Goal: Task Accomplishment & Management: Use online tool/utility

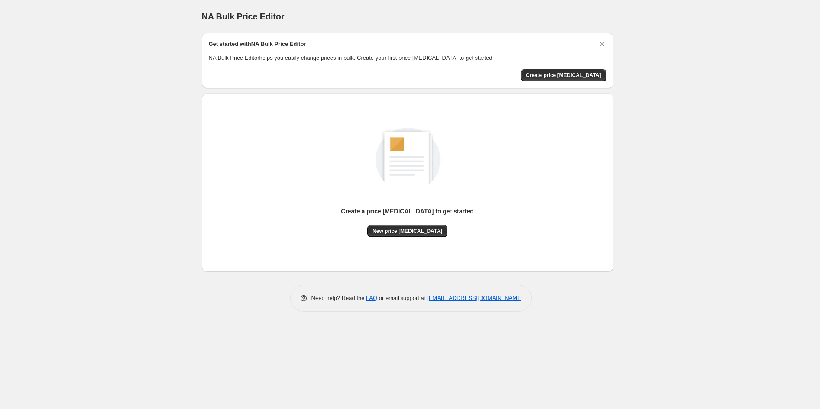
click at [589, 73] on span "Create price [MEDICAL_DATA]" at bounding box center [563, 75] width 75 height 7
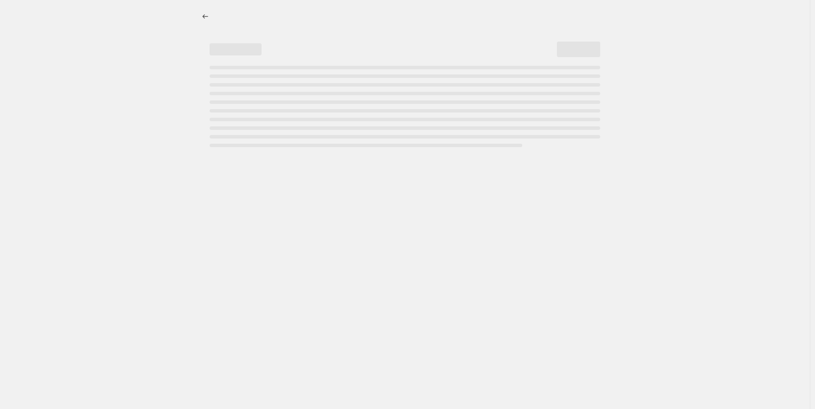
select select "percentage"
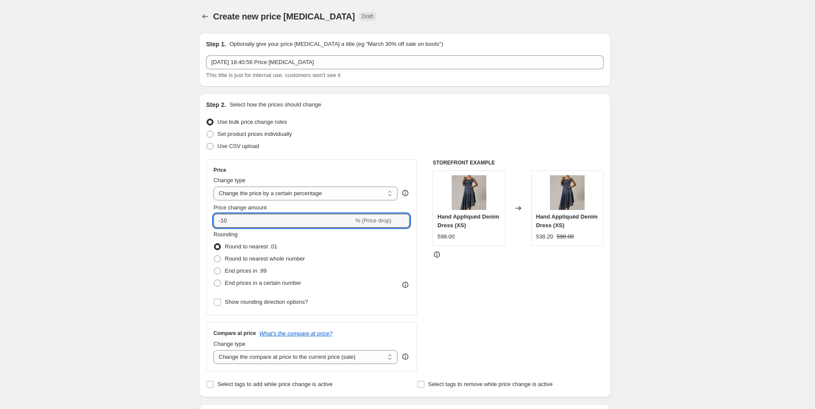
click at [257, 218] on input "-10" at bounding box center [284, 221] width 140 height 14
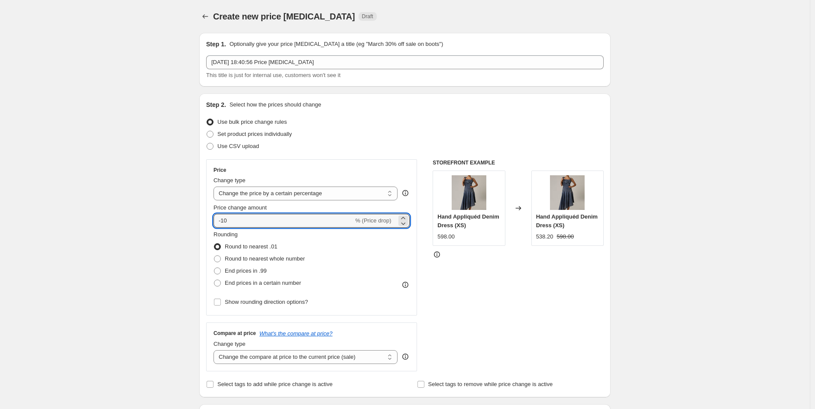
click at [257, 218] on input "-10" at bounding box center [284, 221] width 140 height 14
type input "35"
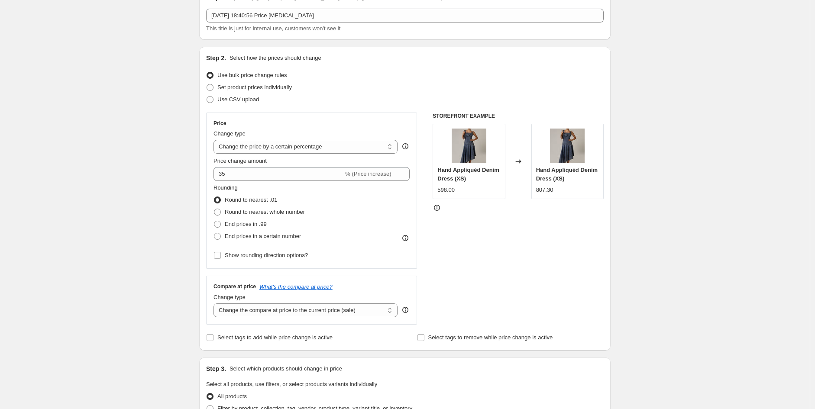
scroll to position [49, 0]
click at [301, 210] on span "Round to nearest whole number" at bounding box center [265, 210] width 80 height 6
click at [214, 207] on input "Round to nearest whole number" at bounding box center [214, 207] width 0 height 0
radio input "true"
click at [235, 196] on span "Round to nearest .01" at bounding box center [251, 198] width 52 height 6
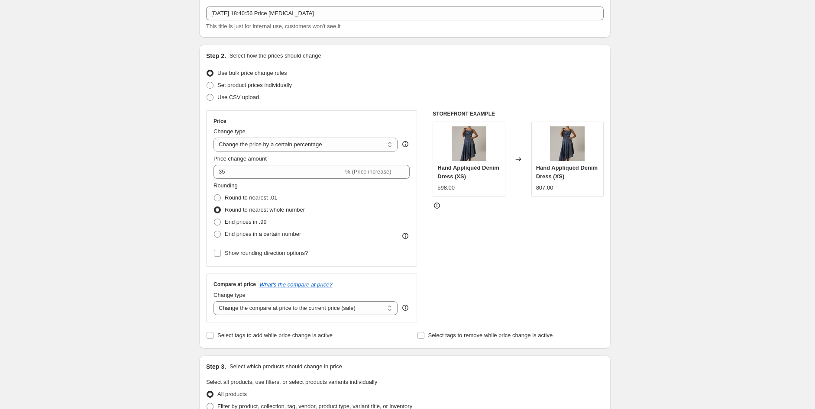
click at [214, 195] on input "Round to nearest .01" at bounding box center [214, 195] width 0 height 0
radio input "true"
click at [251, 221] on span "End prices in .99" at bounding box center [246, 222] width 42 height 6
click at [214, 219] on input "End prices in .99" at bounding box center [214, 219] width 0 height 0
radio input "true"
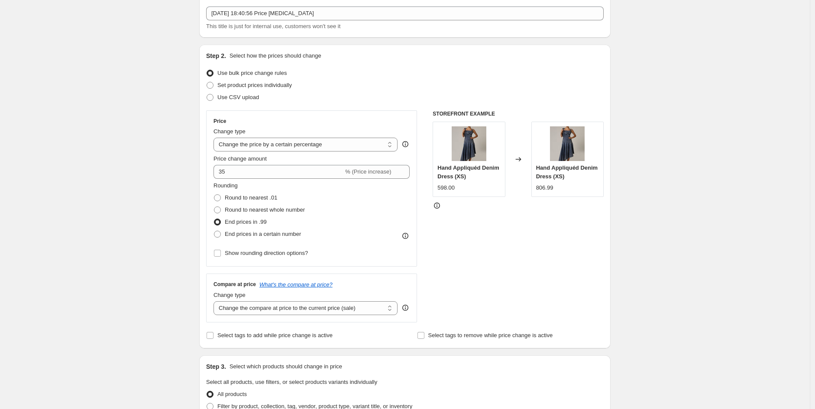
click at [225, 209] on label "Round to nearest whole number" at bounding box center [259, 210] width 91 height 12
click at [214, 207] on input "Round to nearest whole number" at bounding box center [214, 207] width 0 height 0
radio input "true"
click at [221, 235] on span at bounding box center [217, 234] width 7 height 7
click at [214, 231] on input "End prices in a certain number" at bounding box center [214, 231] width 0 height 0
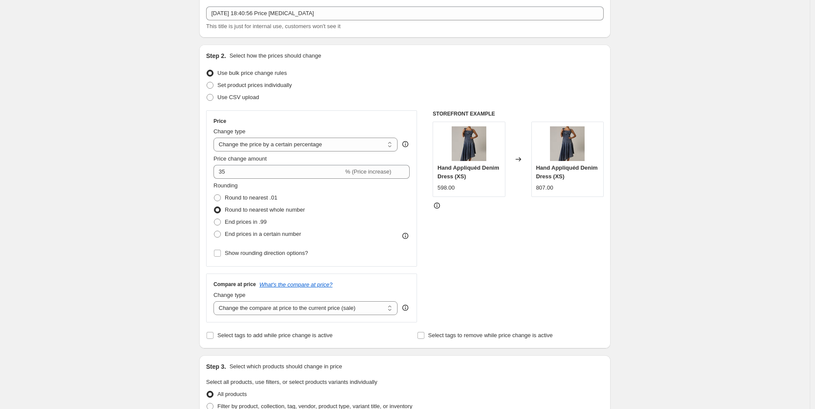
radio input "true"
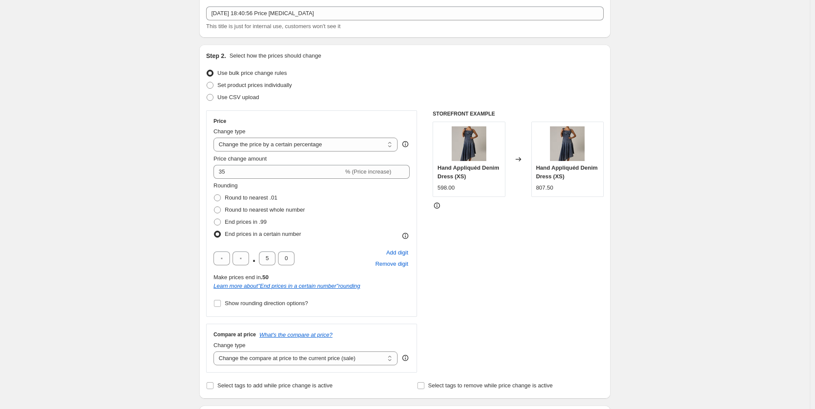
click at [221, 201] on span at bounding box center [217, 198] width 7 height 7
click at [214, 195] on input "Round to nearest .01" at bounding box center [214, 195] width 0 height 0
radio input "true"
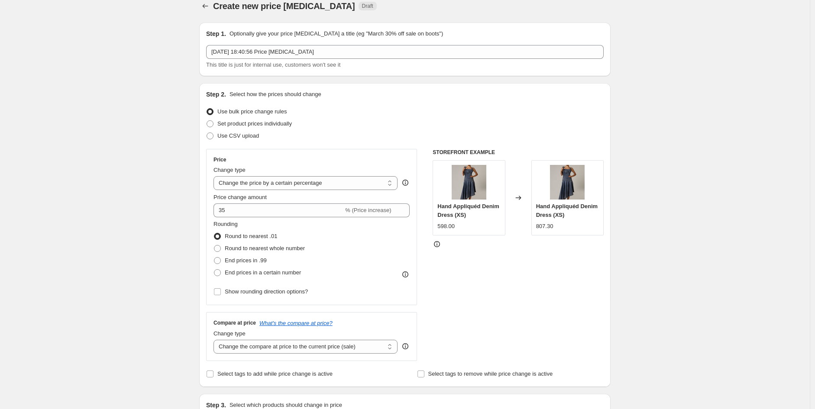
scroll to position [0, 0]
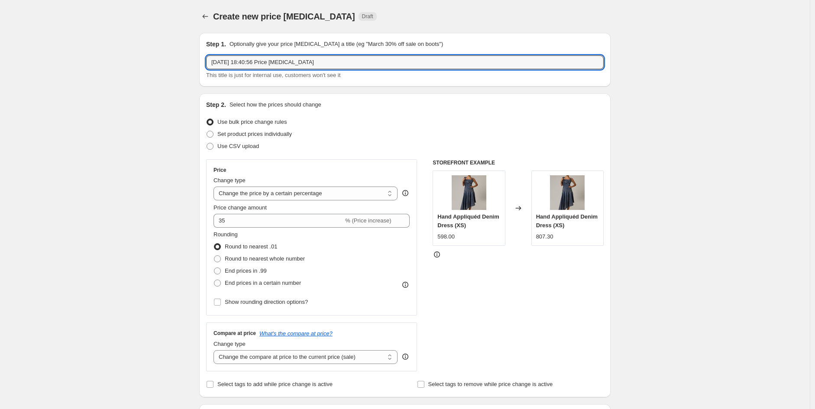
click at [246, 65] on input "[DATE] 18:40:56 Price [MEDICAL_DATA]" at bounding box center [405, 62] width 398 height 14
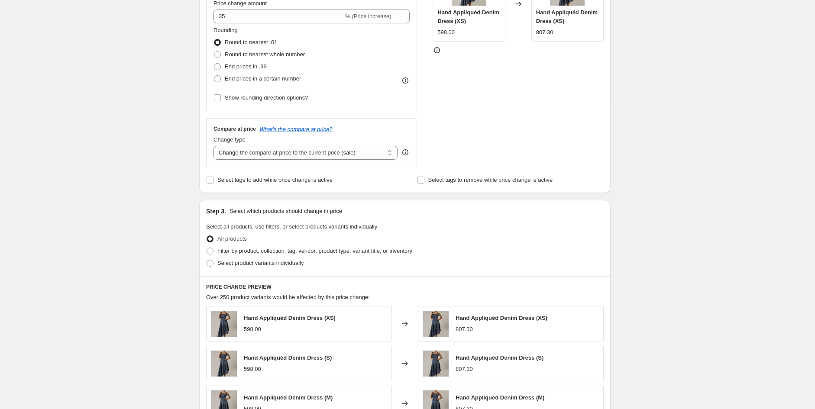
scroll to position [205, 0]
type input "Discount 35%"
click at [225, 250] on span "Filter by product, collection, tag, vendor, product type, variant title, or inv…" at bounding box center [315, 250] width 195 height 6
click at [207, 247] on input "Filter by product, collection, tag, vendor, product type, variant title, or inv…" at bounding box center [207, 247] width 0 height 0
radio input "true"
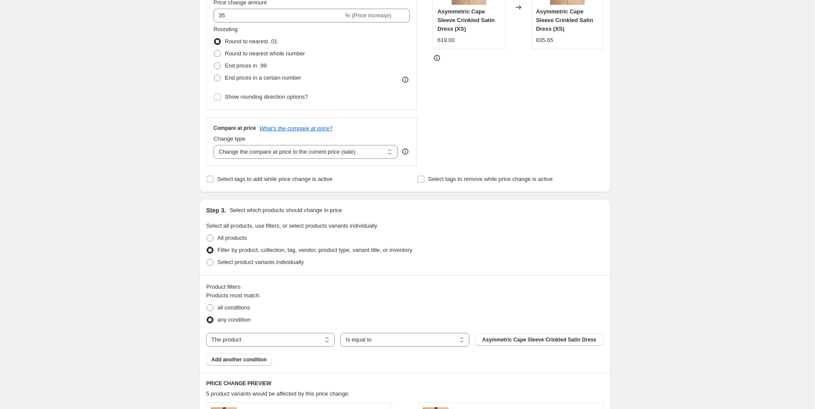
click at [559, 340] on span "Asymmetric Cape Sleeve Crinkled Satin Dress" at bounding box center [540, 340] width 114 height 7
click at [213, 239] on span at bounding box center [210, 238] width 7 height 7
click at [207, 235] on input "All products" at bounding box center [207, 235] width 0 height 0
radio input "true"
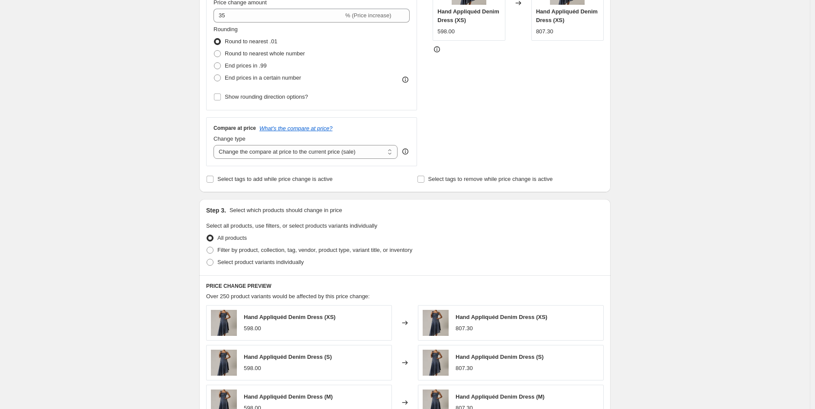
click at [212, 263] on span at bounding box center [210, 262] width 7 height 7
click at [207, 260] on input "Select product variants individually" at bounding box center [207, 259] width 0 height 0
radio input "true"
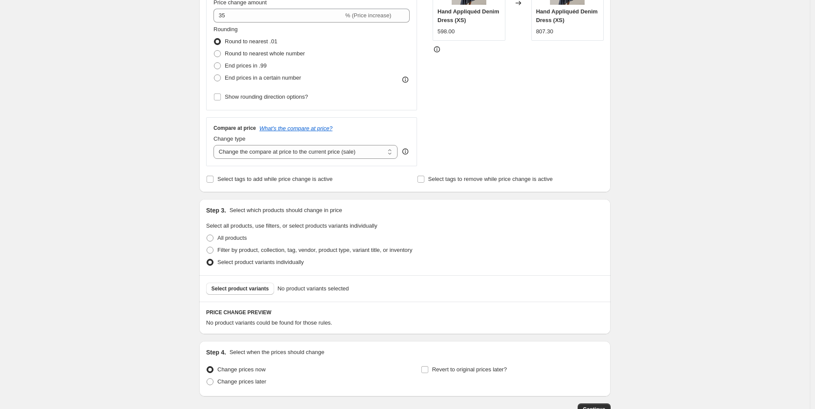
click at [237, 291] on span "Select product variants" at bounding box center [240, 289] width 58 height 7
click at [244, 288] on span "Select product variants" at bounding box center [240, 289] width 58 height 7
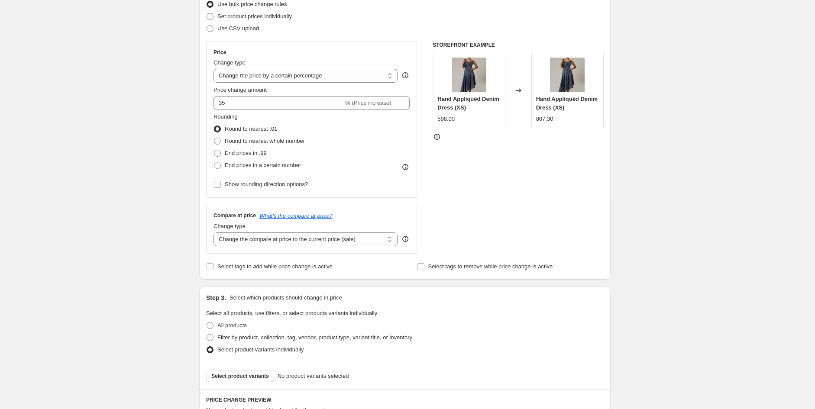
scroll to position [117, 0]
click at [271, 244] on select "Change the compare at price to the current price (sale) Change the compare at p…" at bounding box center [306, 241] width 184 height 14
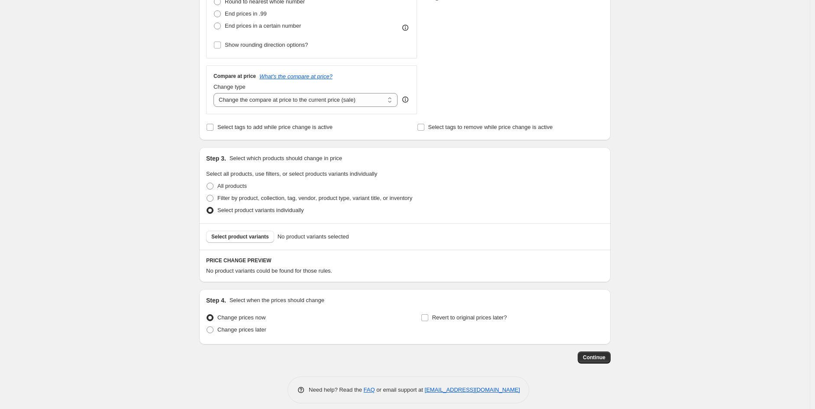
scroll to position [265, 0]
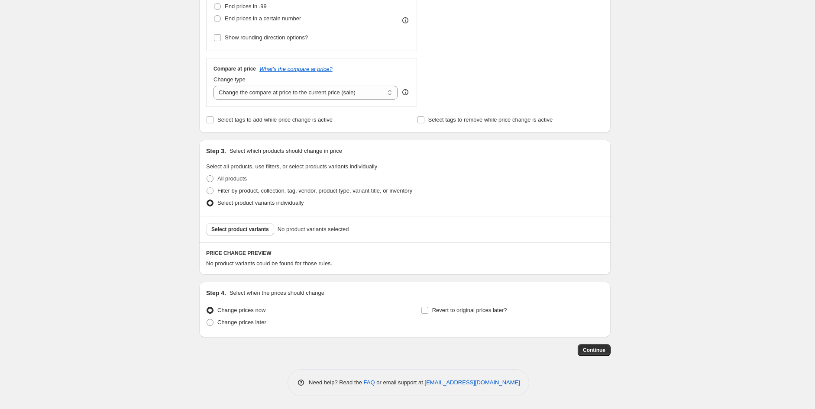
click at [217, 190] on label "Filter by product, collection, tag, vendor, product type, variant title, or inv…" at bounding box center [309, 191] width 206 height 12
click at [207, 188] on input "Filter by product, collection, tag, vendor, product type, variant title, or inv…" at bounding box center [207, 188] width 0 height 0
radio input "true"
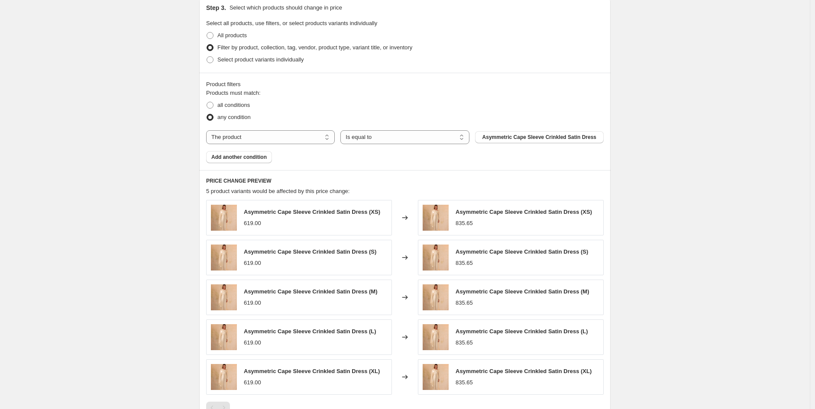
scroll to position [405, 0]
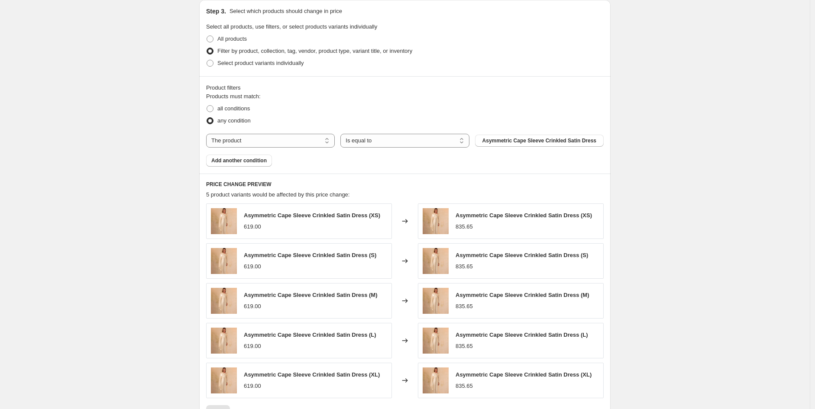
click at [503, 145] on button "Asymmetric Cape Sleeve Crinkled Satin Dress" at bounding box center [539, 141] width 129 height 12
click at [156, 231] on div "Create new price [MEDICAL_DATA]. This page is ready Create new price [MEDICAL_D…" at bounding box center [405, 77] width 810 height 964
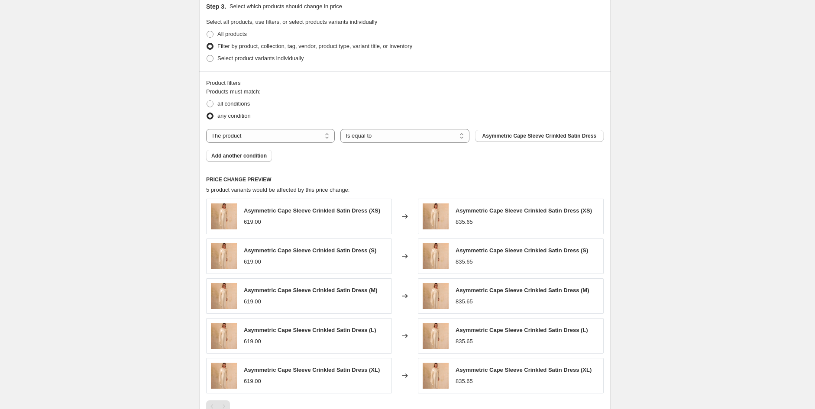
scroll to position [401, 0]
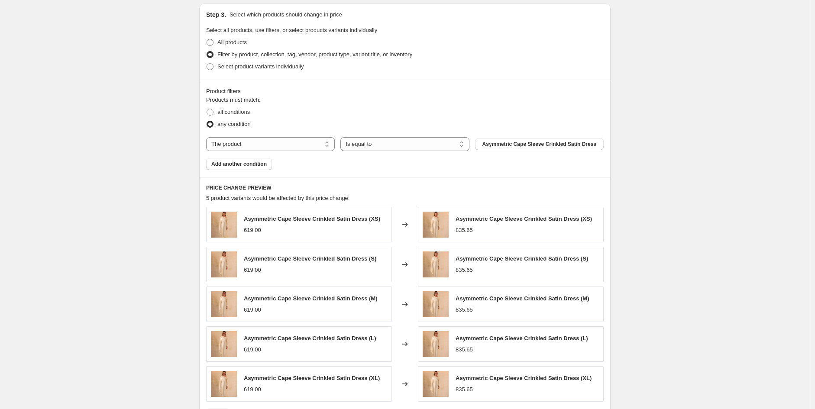
click at [213, 114] on span at bounding box center [210, 112] width 7 height 7
click at [207, 109] on input "all conditions" at bounding box center [207, 109] width 0 height 0
radio input "true"
click at [279, 149] on select "The product The product's collection The product's tag The product's vendor The…" at bounding box center [270, 144] width 129 height 14
select select "collection"
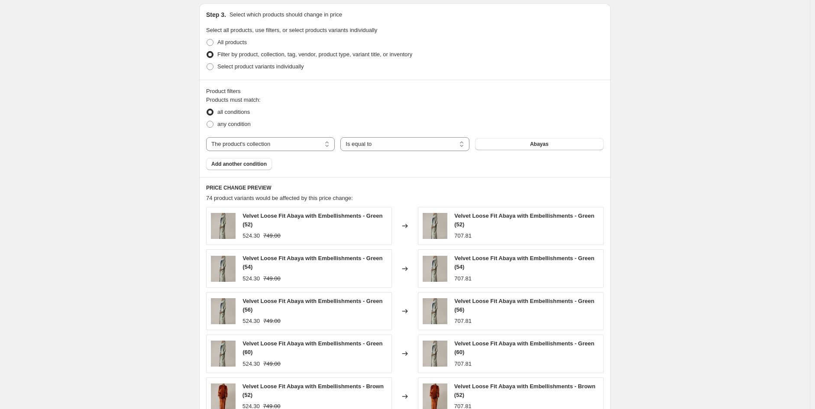
click at [504, 146] on button "Abayas" at bounding box center [539, 144] width 129 height 12
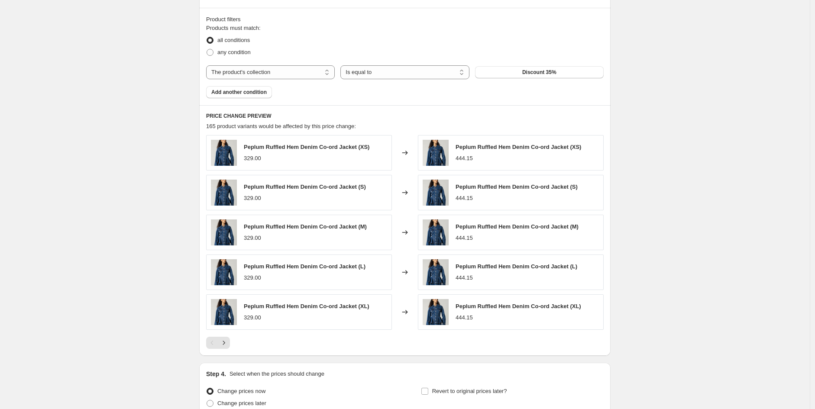
scroll to position [484, 0]
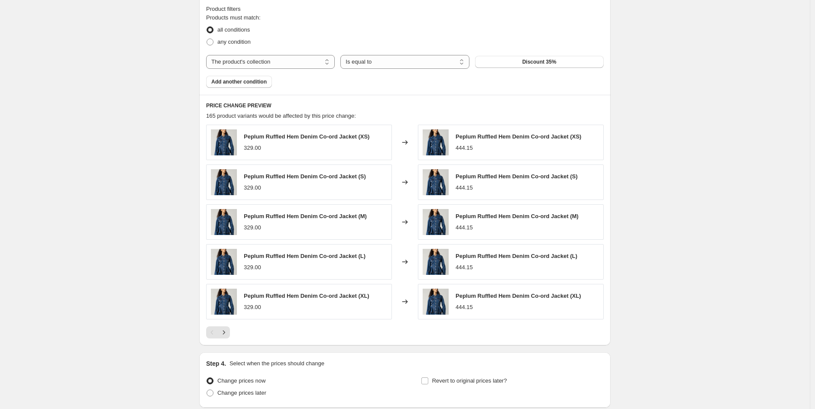
click at [228, 334] on icon "Next" at bounding box center [224, 332] width 9 height 9
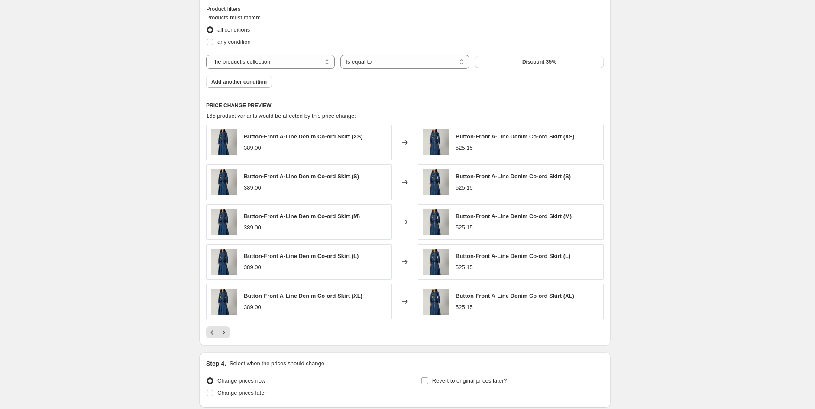
click at [228, 334] on icon "Next" at bounding box center [224, 332] width 9 height 9
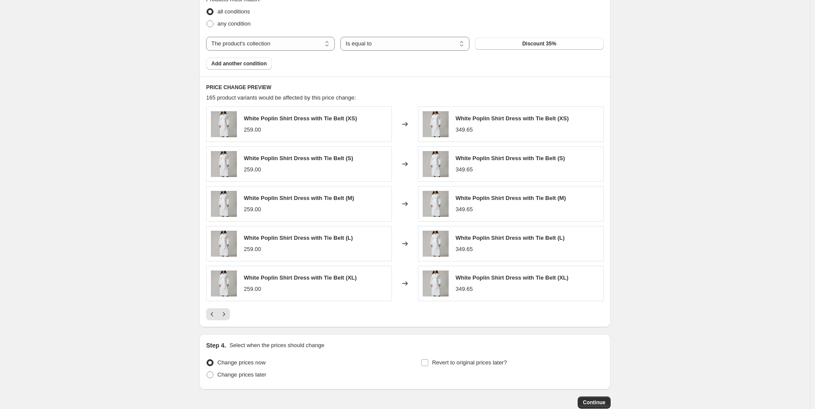
scroll to position [555, 0]
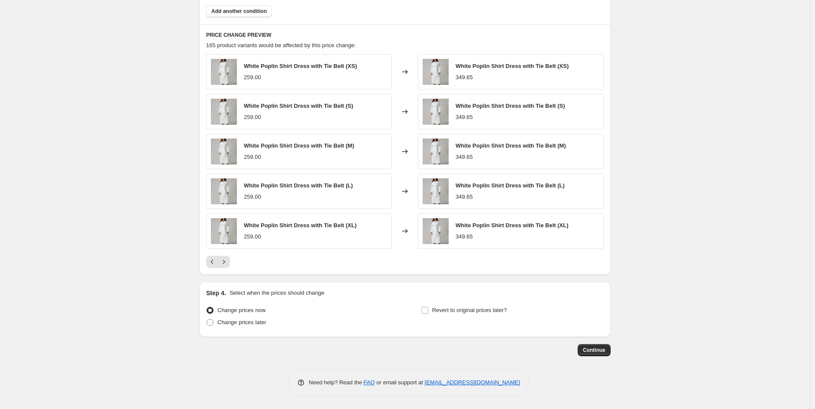
click at [229, 325] on span "Change prices later" at bounding box center [242, 322] width 49 height 6
click at [207, 320] on input "Change prices later" at bounding box center [207, 319] width 0 height 0
radio input "true"
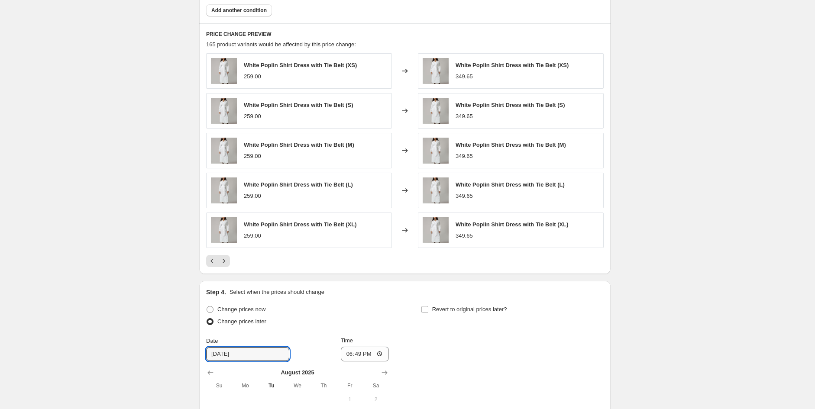
click at [243, 354] on input "[DATE]" at bounding box center [247, 355] width 83 height 14
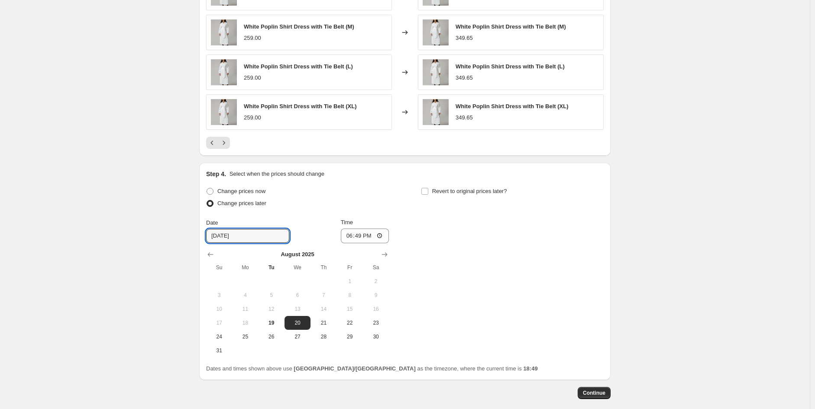
scroll to position [680, 0]
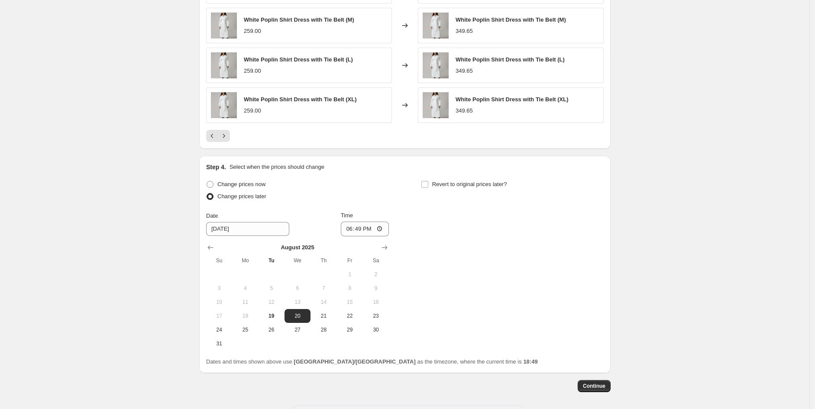
click at [225, 335] on button "24" at bounding box center [219, 330] width 26 height 14
type input "[DATE]"
click at [369, 230] on input "18:49" at bounding box center [365, 229] width 49 height 15
click at [352, 232] on input "18:49" at bounding box center [365, 229] width 49 height 15
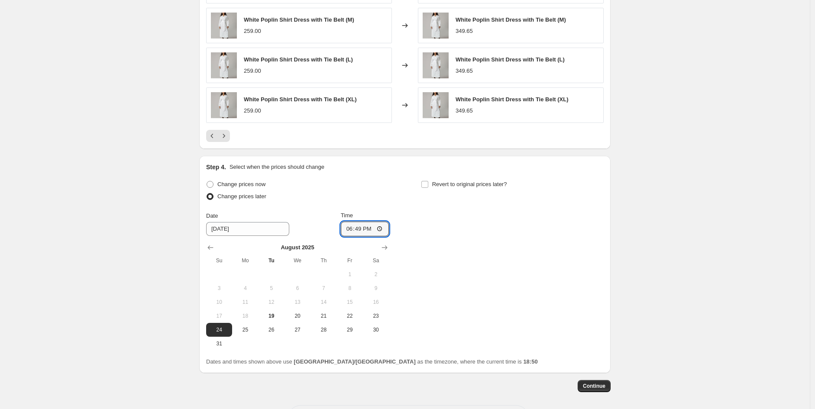
click at [352, 232] on input "18:49" at bounding box center [365, 229] width 49 height 15
click at [367, 231] on input "12:00" at bounding box center [365, 229] width 49 height 15
click at [368, 231] on input "12:00" at bounding box center [365, 229] width 49 height 15
type input "00:00"
click at [414, 252] on div "Change prices now Change prices later Date [DATE] Time 00:00 [DATE] Su Mo Tu We…" at bounding box center [405, 265] width 398 height 172
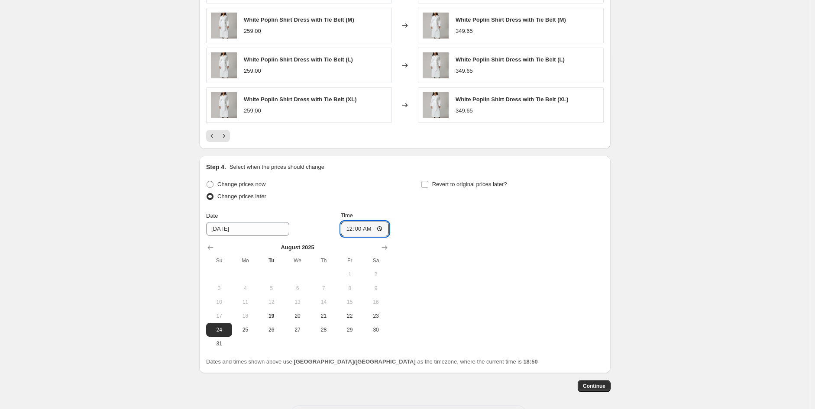
click at [354, 230] on input "00:00" at bounding box center [365, 229] width 49 height 15
type input "00:00"
click at [476, 270] on div "Change prices now Change prices later Date [DATE] Time 00:00 [DATE] Su Mo Tu We…" at bounding box center [405, 265] width 398 height 172
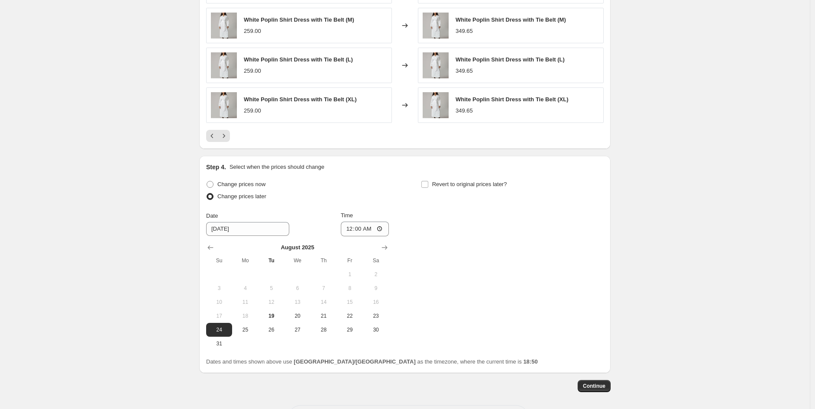
click at [606, 390] on span "Continue" at bounding box center [594, 386] width 23 height 7
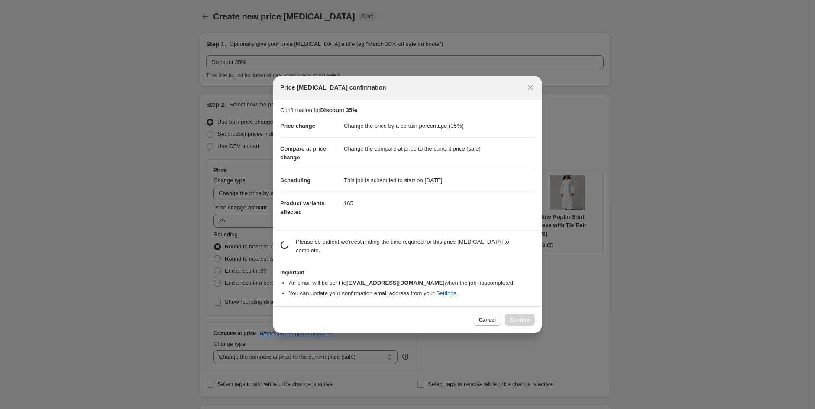
scroll to position [0, 0]
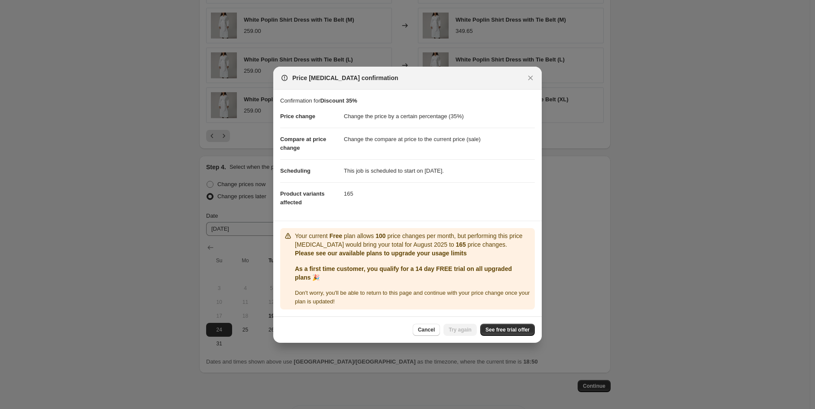
click at [531, 82] on button "Close" at bounding box center [531, 78] width 12 height 12
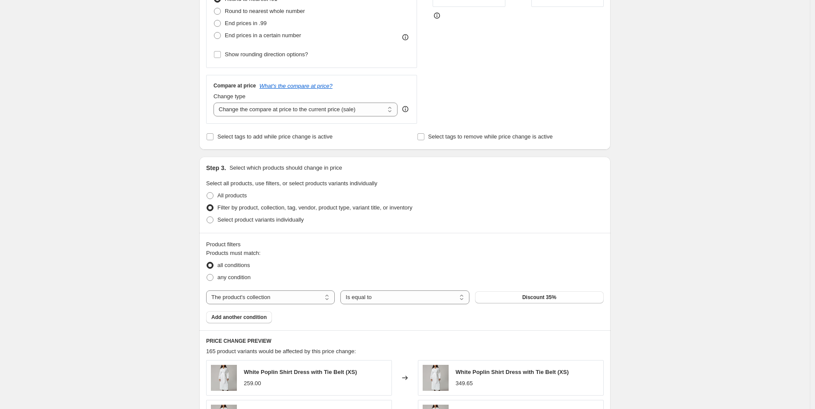
scroll to position [0, 0]
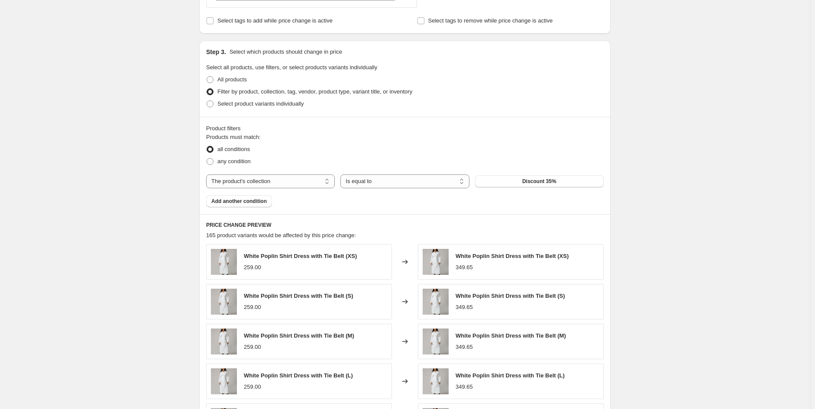
scroll to position [365, 0]
click at [518, 182] on button "Discount 35%" at bounding box center [539, 181] width 129 height 12
click at [227, 164] on span "any condition" at bounding box center [234, 160] width 33 height 6
click at [207, 158] on input "any condition" at bounding box center [207, 157] width 0 height 0
radio input "true"
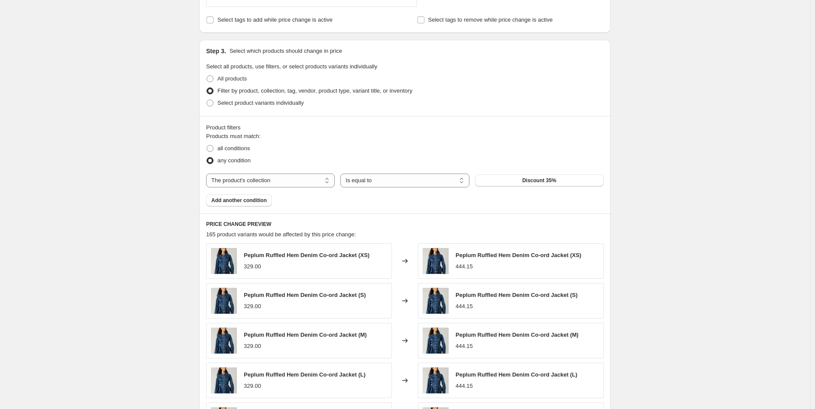
click at [210, 150] on span at bounding box center [210, 148] width 7 height 7
click at [207, 146] on input "all conditions" at bounding box center [207, 145] width 0 height 0
radio input "true"
click at [213, 81] on span at bounding box center [210, 78] width 7 height 7
click at [207, 76] on input "All products" at bounding box center [207, 75] width 0 height 0
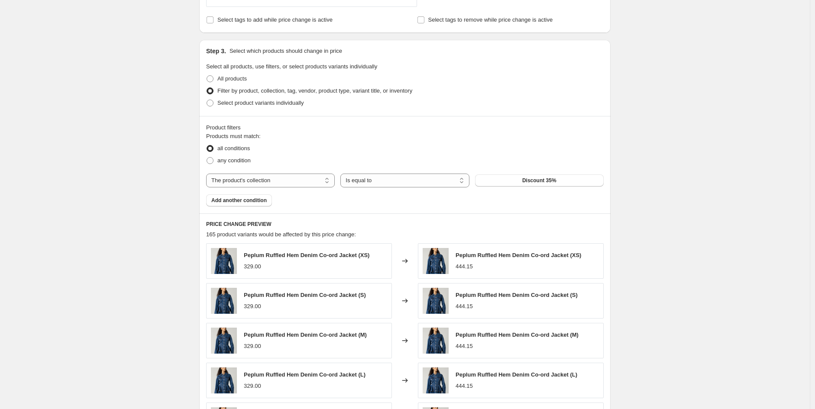
radio input "true"
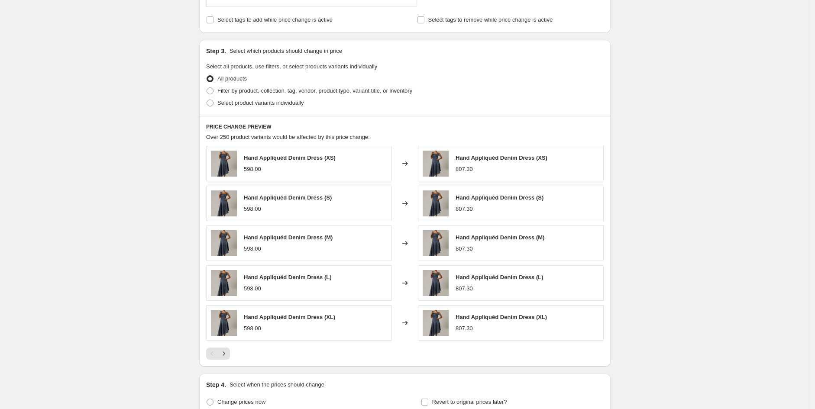
click at [214, 108] on label "Select product variants individually" at bounding box center [254, 103] width 97 height 12
click at [207, 100] on input "Select product variants individually" at bounding box center [207, 100] width 0 height 0
radio input "true"
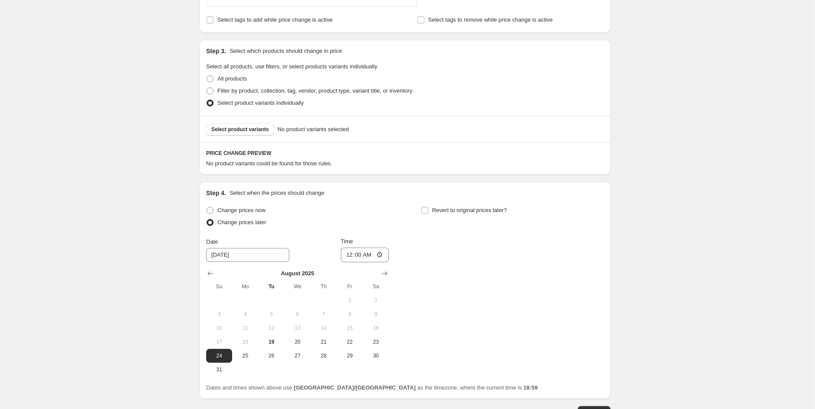
click at [245, 132] on span "Select product variants" at bounding box center [240, 129] width 58 height 7
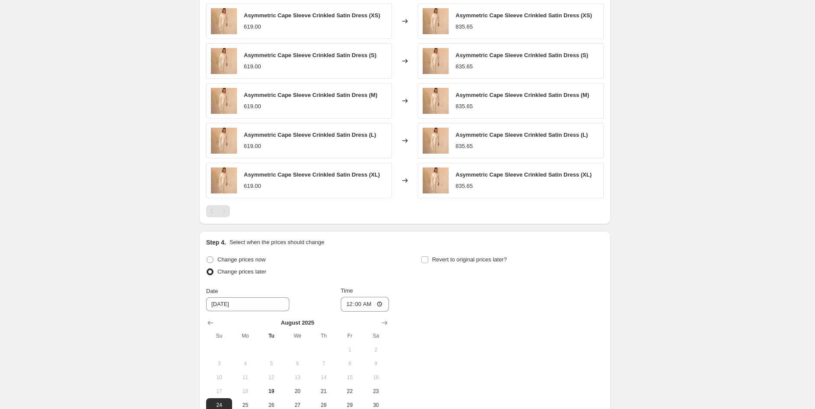
scroll to position [538, 0]
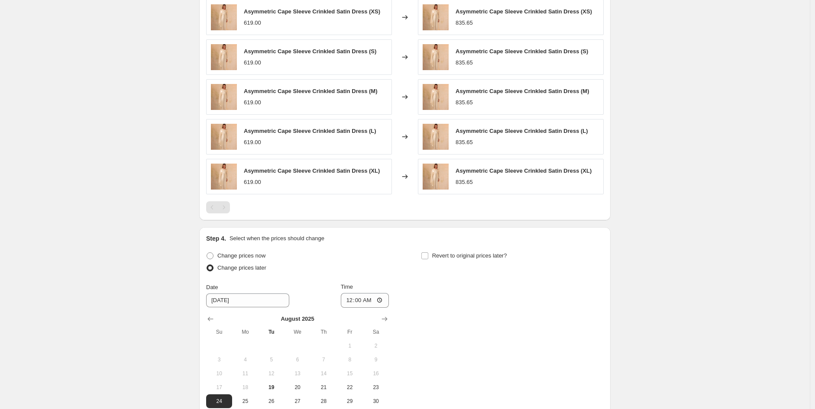
click at [439, 257] on span "Revert to original prices later?" at bounding box center [469, 256] width 75 height 6
click at [429, 257] on input "Revert to original prices later?" at bounding box center [425, 256] width 7 height 7
checkbox input "true"
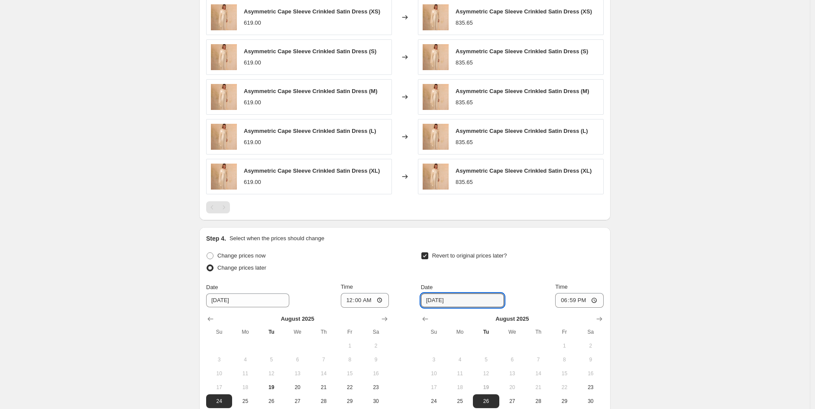
click at [471, 297] on input "[DATE]" at bounding box center [462, 301] width 83 height 14
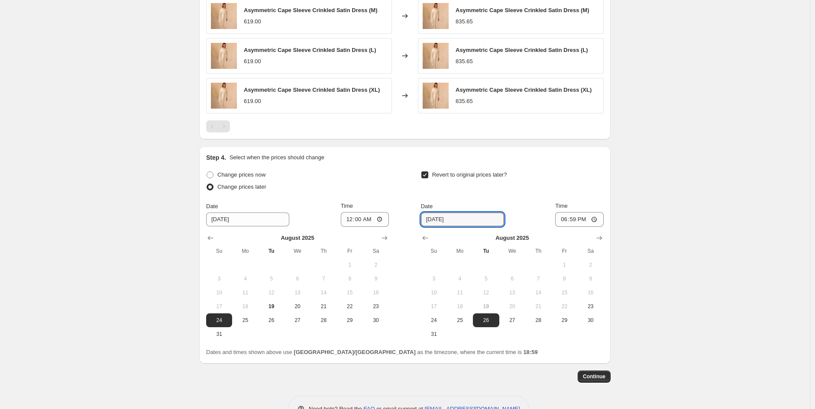
scroll to position [630, 0]
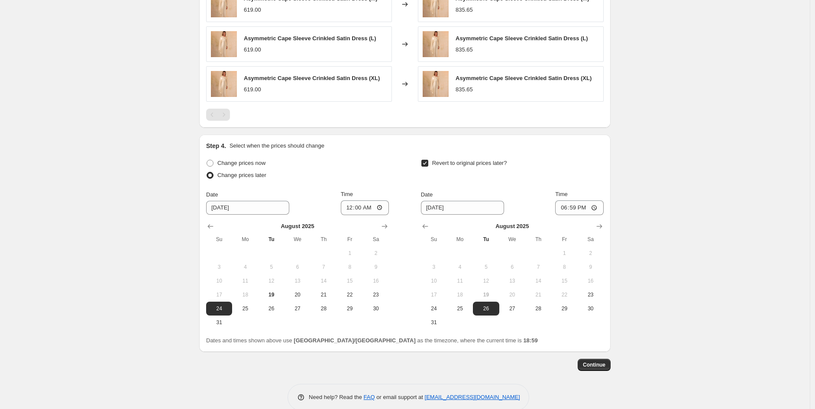
click at [593, 365] on span "Continue" at bounding box center [594, 365] width 23 height 7
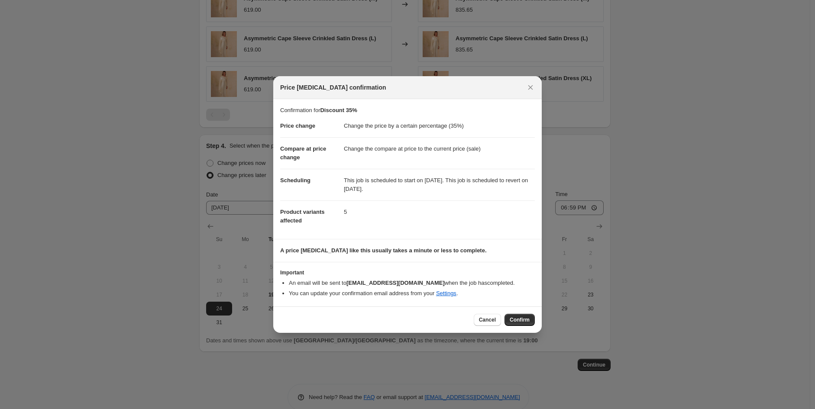
click at [523, 324] on button "Confirm" at bounding box center [520, 320] width 30 height 12
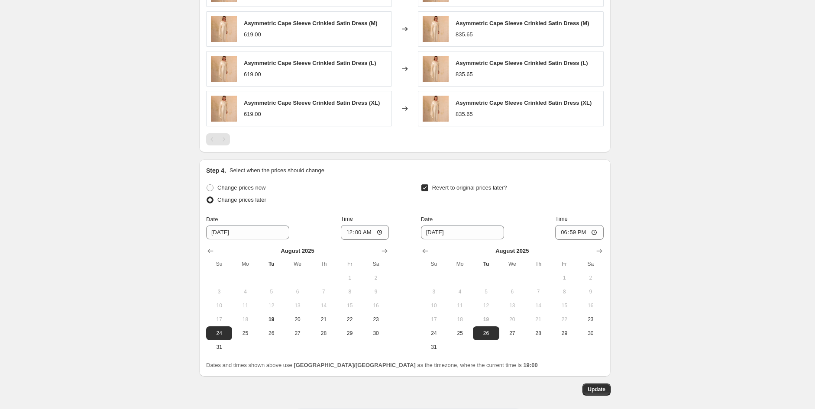
scroll to position [656, 0]
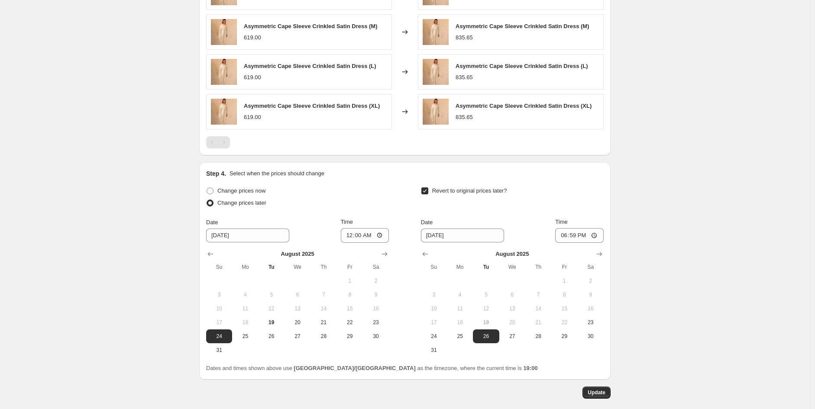
click at [611, 392] on button "Update" at bounding box center [597, 393] width 28 height 12
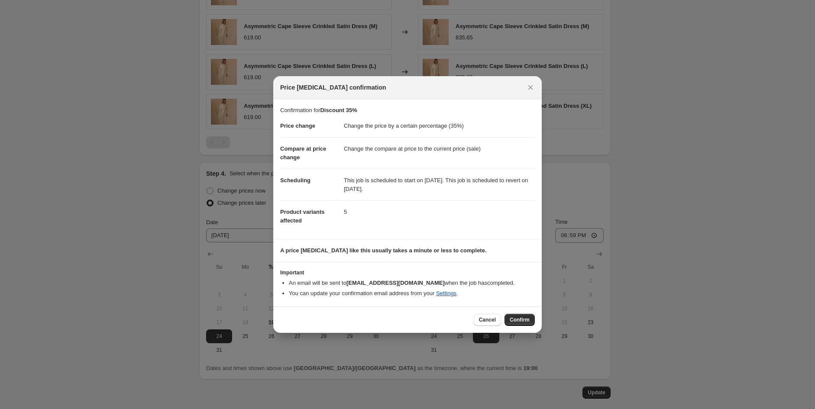
click at [529, 91] on icon "Close" at bounding box center [530, 87] width 9 height 9
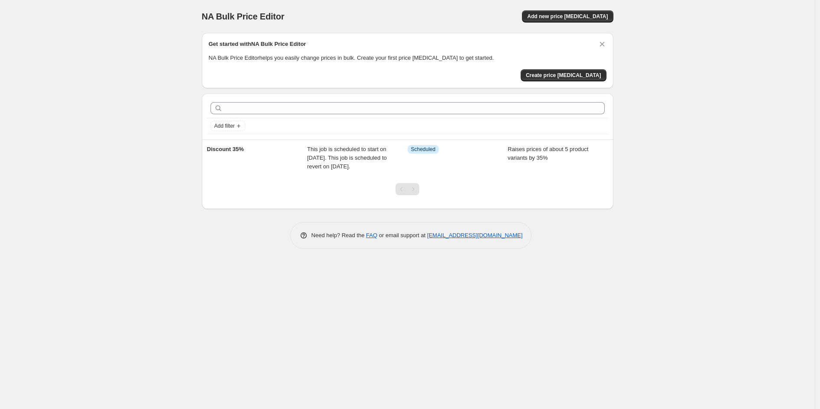
click at [477, 166] on div "Info Scheduled" at bounding box center [458, 158] width 101 height 26
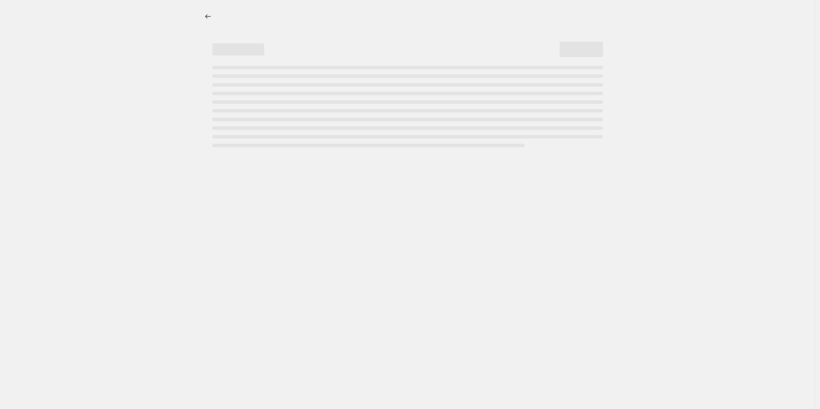
select select "percentage"
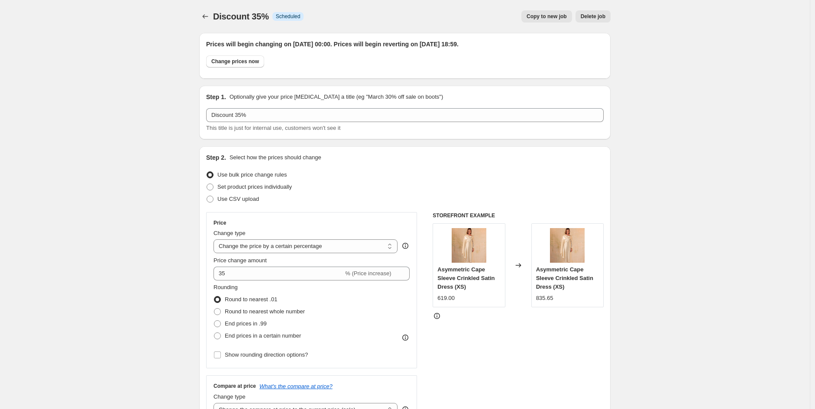
click at [596, 14] on span "Delete job" at bounding box center [593, 16] width 25 height 7
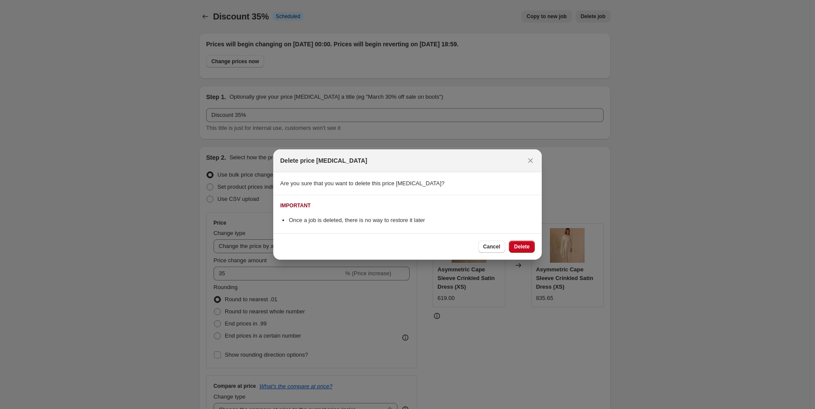
click at [522, 247] on span "Delete" at bounding box center [522, 247] width 16 height 7
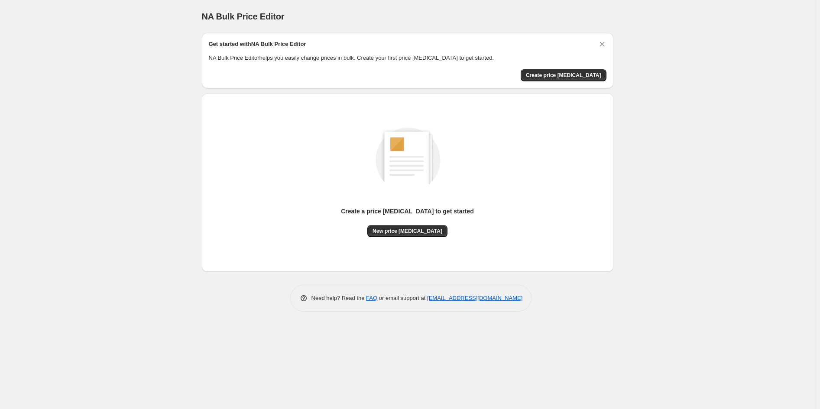
click at [732, 188] on div "NA Bulk Price Editor. This page is ready NA Bulk Price Editor Get started with …" at bounding box center [407, 204] width 815 height 409
